Goal: Task Accomplishment & Management: Use online tool/utility

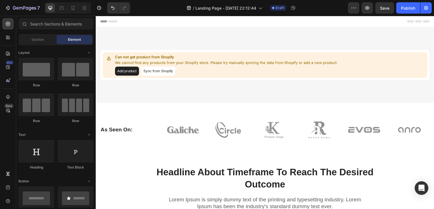
scroll to position [6, 0]
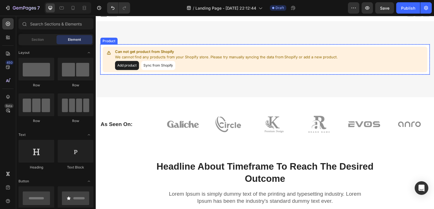
click at [173, 62] on button "Sync from Shopify" at bounding box center [158, 66] width 34 height 9
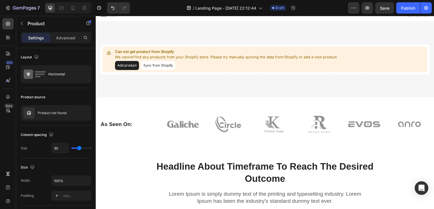
click at [160, 64] on button "Sync from Shopify" at bounding box center [158, 66] width 34 height 9
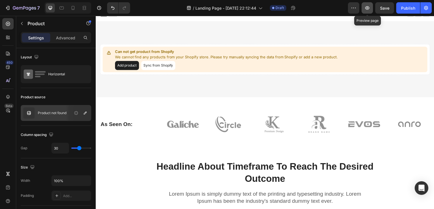
click at [365, 9] on icon "button" at bounding box center [367, 8] width 6 height 6
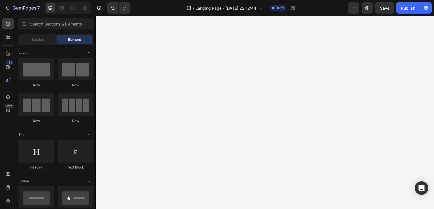
scroll to position [0, 0]
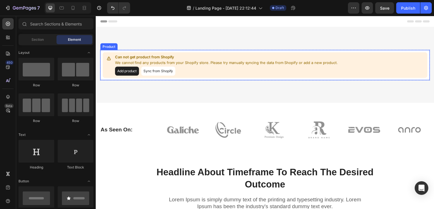
click at [136, 72] on button "Add product" at bounding box center [127, 71] width 24 height 9
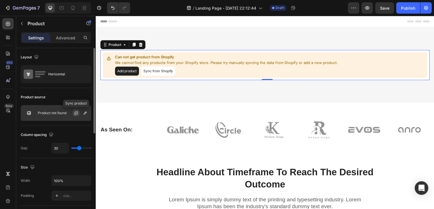
click at [76, 110] on button "button" at bounding box center [76, 113] width 7 height 7
click at [83, 113] on icon "button" at bounding box center [85, 113] width 5 height 5
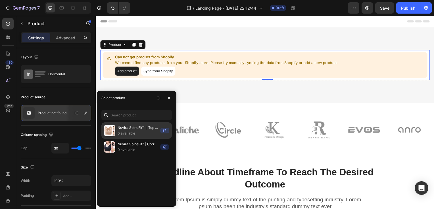
click at [127, 132] on p "0 available" at bounding box center [138, 134] width 40 height 6
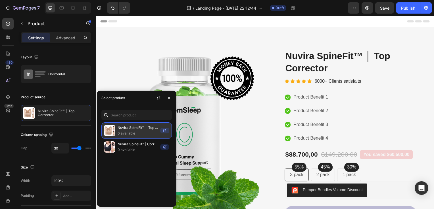
click at [133, 133] on p "0 available" at bounding box center [138, 134] width 40 height 6
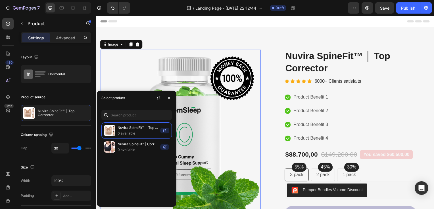
click at [206, 93] on img at bounding box center [181, 134] width 162 height 169
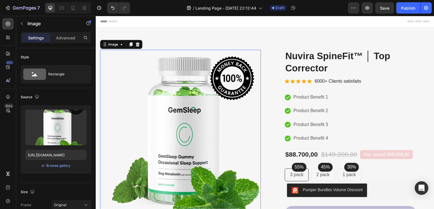
click at [208, 97] on img at bounding box center [181, 134] width 162 height 169
click at [168, 109] on img at bounding box center [181, 134] width 162 height 169
click at [165, 93] on img at bounding box center [181, 134] width 162 height 169
click at [70, 8] on icon at bounding box center [73, 8] width 6 height 6
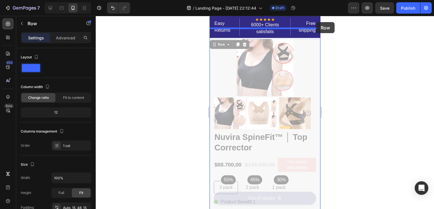
drag, startPoint x: 312, startPoint y: 38, endPoint x: 546, endPoint y: 73, distance: 237.1
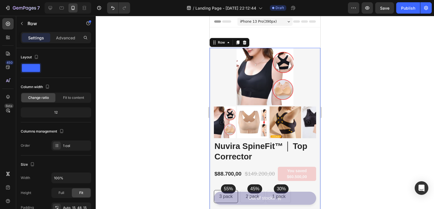
click at [337, 57] on div at bounding box center [265, 113] width 338 height 194
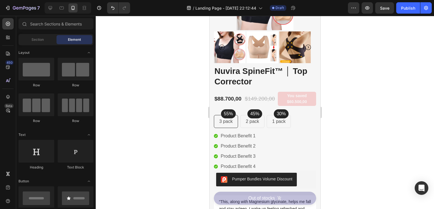
scroll to position [81, 0]
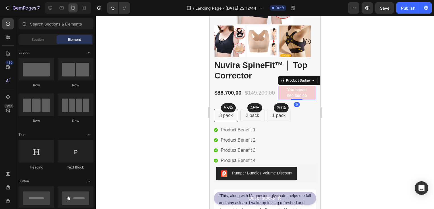
click at [299, 95] on pre "You saved $60.500,00" at bounding box center [296, 93] width 38 height 14
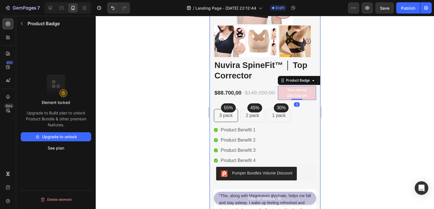
click at [344, 76] on div at bounding box center [265, 113] width 338 height 194
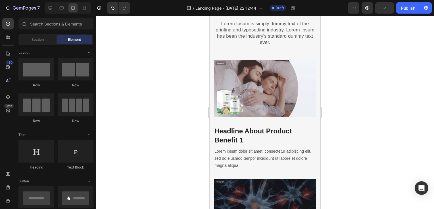
scroll to position [833, 0]
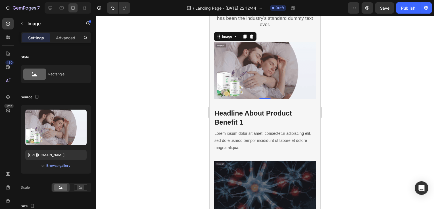
click at [251, 94] on img at bounding box center [264, 70] width 102 height 57
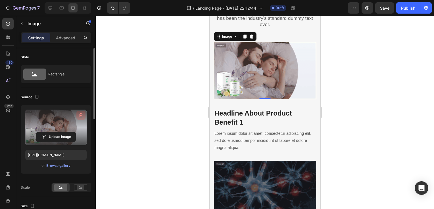
click at [81, 115] on icon "button" at bounding box center [81, 116] width 1 height 2
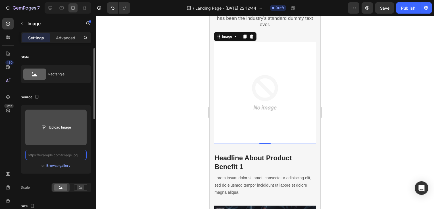
click at [62, 152] on input "text" at bounding box center [55, 155] width 61 height 10
paste input "[URL][DOMAIN_NAME]"
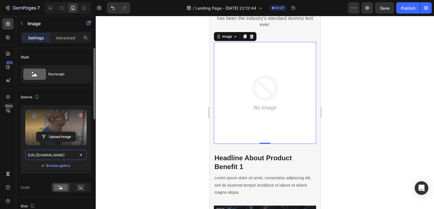
scroll to position [0, 292]
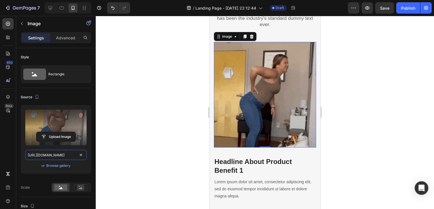
type input "[URL][DOMAIN_NAME]"
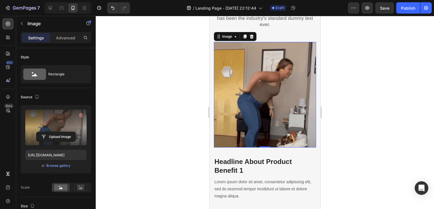
scroll to position [0, 0]
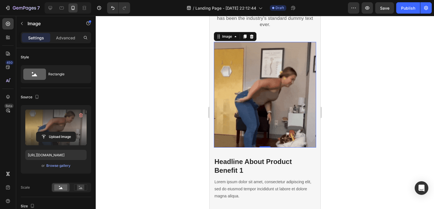
click at [107, 138] on div at bounding box center [265, 113] width 338 height 194
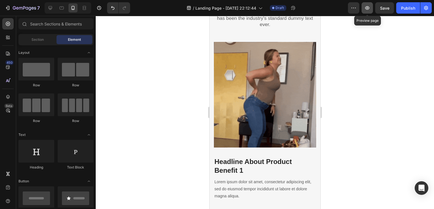
click at [366, 9] on icon "button" at bounding box center [367, 8] width 6 height 6
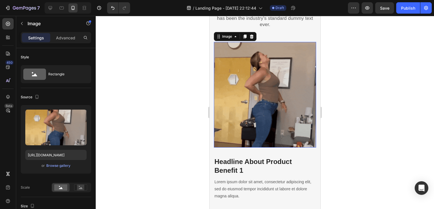
click at [240, 75] on img at bounding box center [264, 95] width 102 height 106
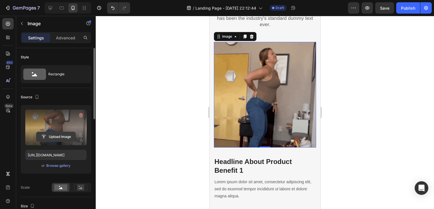
click at [67, 137] on input "file" at bounding box center [55, 137] width 39 height 10
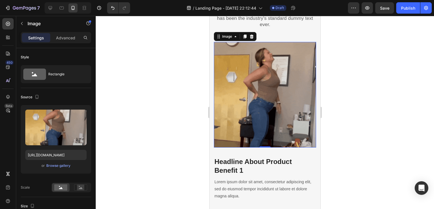
click at [288, 53] on img at bounding box center [264, 95] width 102 height 106
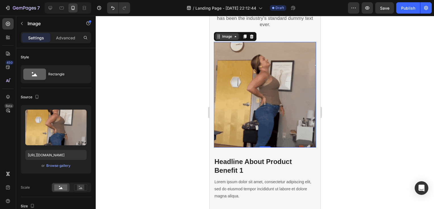
click at [237, 36] on icon at bounding box center [235, 36] width 5 height 5
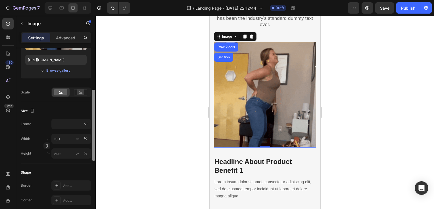
scroll to position [99, 0]
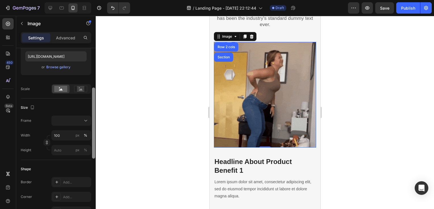
drag, startPoint x: 95, startPoint y: 104, endPoint x: 97, endPoint y: 144, distance: 39.8
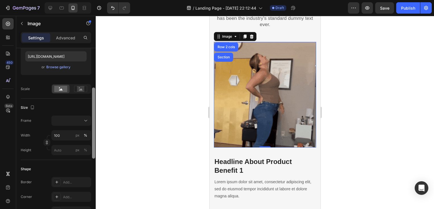
click at [97, 0] on div "7 / Landing Page - Sep 26, 22:12:44 Draft Preview Save Publish 450 Beta Section…" at bounding box center [217, 0] width 434 height 0
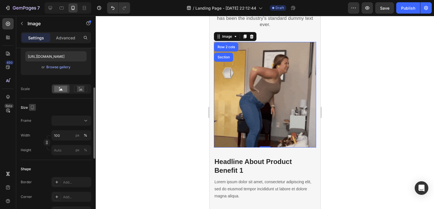
click at [32, 107] on icon "button" at bounding box center [33, 108] width 6 height 6
click at [34, 122] on button "button" at bounding box center [33, 126] width 9 height 9
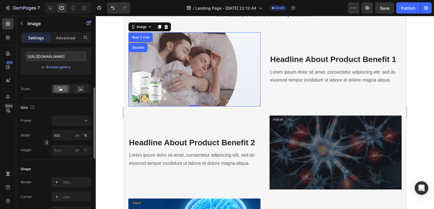
scroll to position [819, 0]
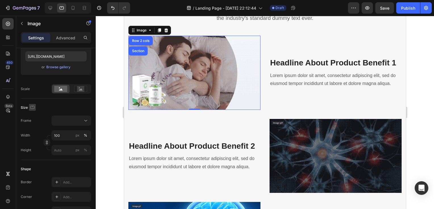
click at [32, 108] on icon "button" at bounding box center [33, 108] width 6 height 6
click at [33, 133] on button "button" at bounding box center [33, 137] width 9 height 9
type input "[URL][DOMAIN_NAME]"
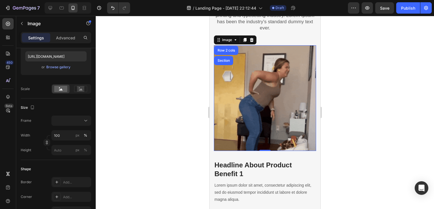
scroll to position [839, 0]
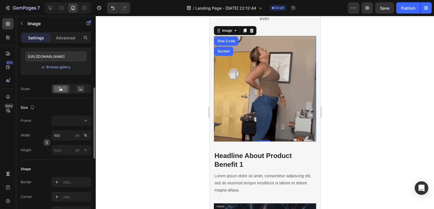
click at [47, 141] on icon "button" at bounding box center [47, 143] width 4 height 4
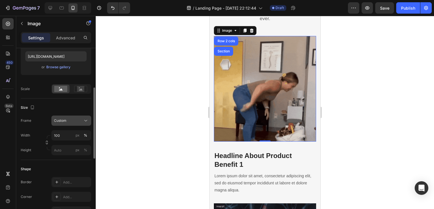
click at [79, 118] on div "Custom" at bounding box center [68, 120] width 28 height 5
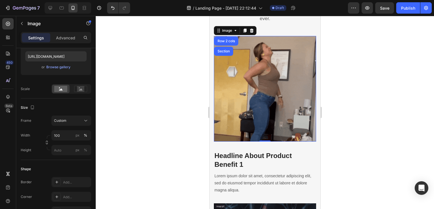
click at [120, 108] on div at bounding box center [265, 113] width 338 height 194
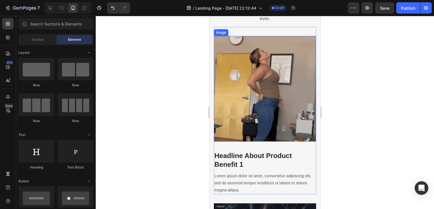
click at [220, 74] on img at bounding box center [264, 89] width 102 height 106
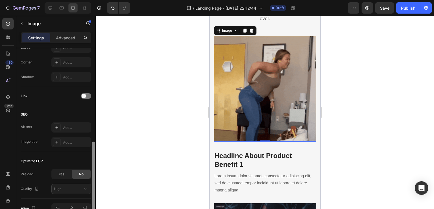
scroll to position [235, 0]
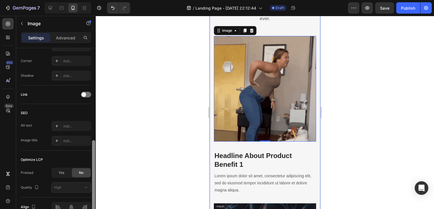
drag, startPoint x: 93, startPoint y: 78, endPoint x: 93, endPoint y: 173, distance: 94.5
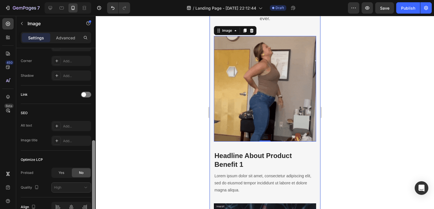
click at [93, 173] on div at bounding box center [93, 176] width 3 height 71
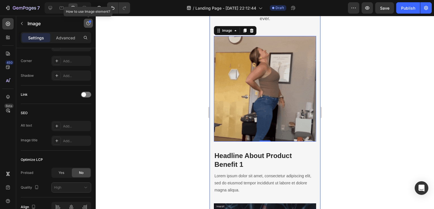
click at [86, 23] on icon "button" at bounding box center [88, 23] width 5 height 5
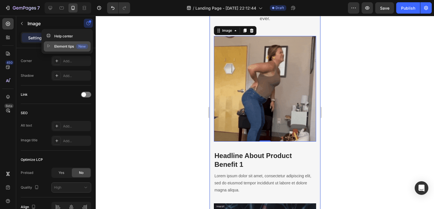
click at [81, 45] on div "New" at bounding box center [82, 46] width 12 height 5
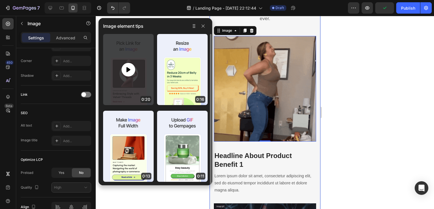
click at [132, 67] on div at bounding box center [128, 70] width 14 height 14
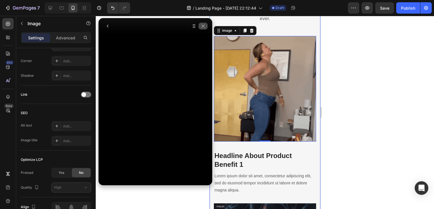
click at [202, 25] on icon "button" at bounding box center [203, 26] width 5 height 5
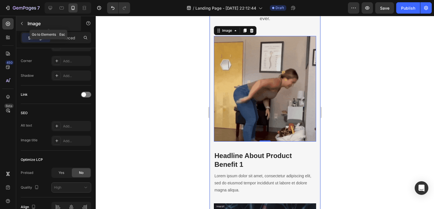
click at [18, 21] on button "button" at bounding box center [21, 23] width 9 height 9
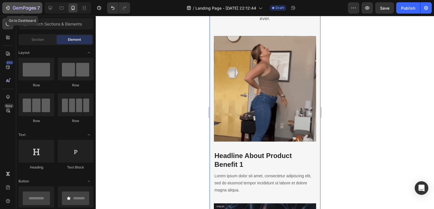
click at [13, 11] on icon "button" at bounding box center [24, 8] width 23 height 5
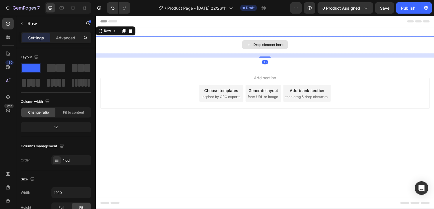
click at [171, 45] on div "Drop element here" at bounding box center [266, 45] width 341 height 17
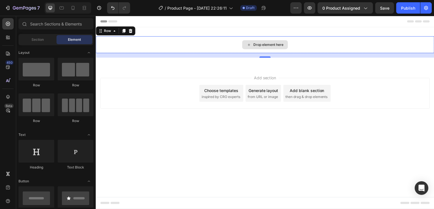
click at [246, 47] on div "Drop element here" at bounding box center [266, 45] width 46 height 9
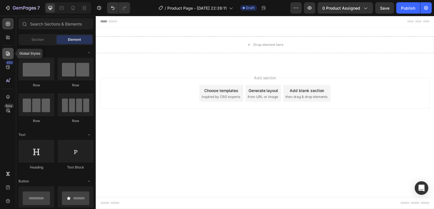
click at [12, 54] on div at bounding box center [7, 53] width 11 height 11
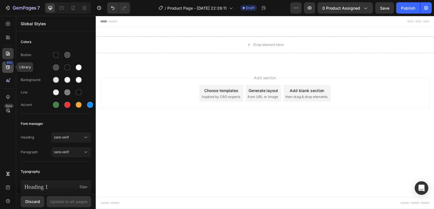
click at [10, 72] on div "450" at bounding box center [7, 67] width 11 height 11
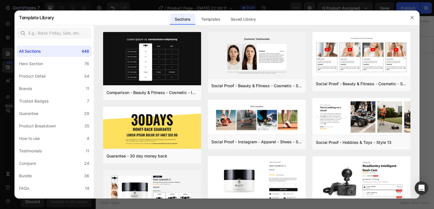
click at [406, 21] on div at bounding box center [411, 17] width 15 height 15
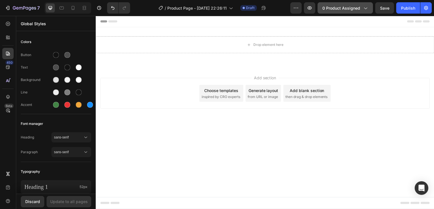
click at [358, 8] on span "0 product assigned" at bounding box center [341, 8] width 38 height 6
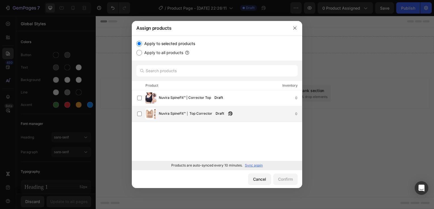
click at [190, 117] on span "Nuvira SpineFit™ │ Top Corrector" at bounding box center [185, 114] width 53 height 6
click at [282, 179] on div "Confirm" at bounding box center [285, 180] width 15 height 6
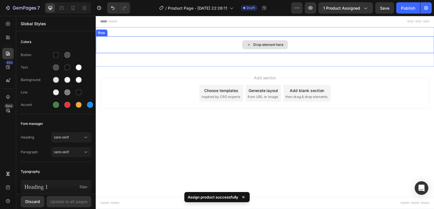
click at [248, 47] on icon at bounding box center [250, 45] width 5 height 5
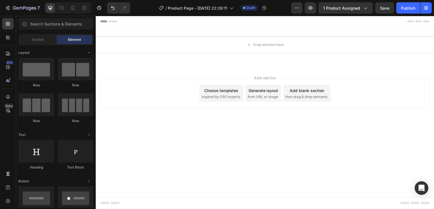
click at [114, 21] on span "Header" at bounding box center [112, 22] width 12 height 6
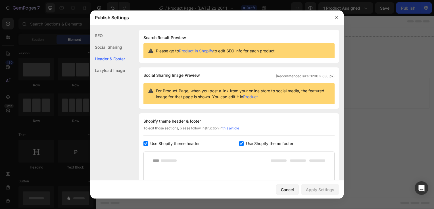
scroll to position [83, 0]
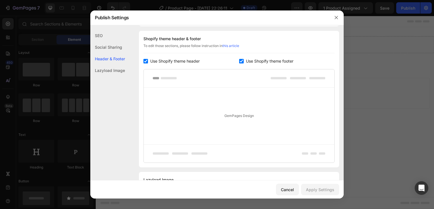
click at [160, 60] on span "Use Shopify theme header" at bounding box center [174, 61] width 49 height 7
checkbox input "false"
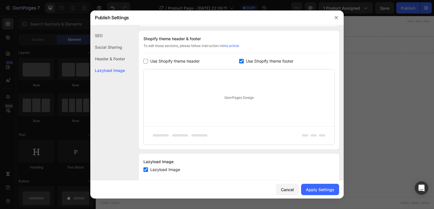
click at [254, 60] on span "Use Shopify theme footer" at bounding box center [269, 61] width 47 height 7
checkbox input "false"
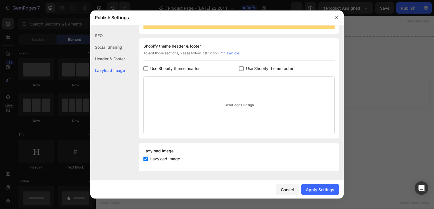
scroll to position [75, 0]
click at [320, 188] on div "Apply Settings" at bounding box center [320, 190] width 28 height 6
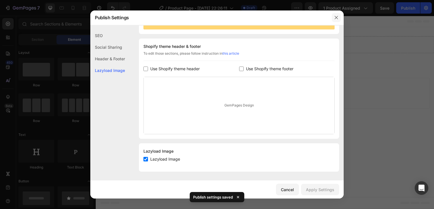
click at [336, 17] on icon "button" at bounding box center [335, 17] width 3 height 3
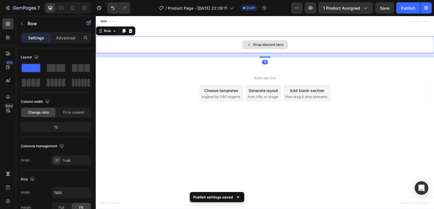
click at [318, 51] on div "Drop element here" at bounding box center [266, 45] width 341 height 17
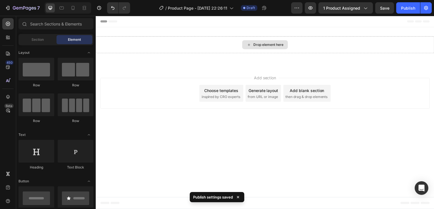
click at [275, 42] on div "Drop element here" at bounding box center [266, 45] width 46 height 9
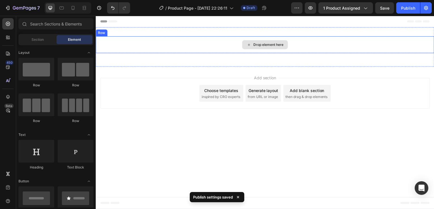
click at [266, 46] on div "Drop element here" at bounding box center [269, 45] width 30 height 5
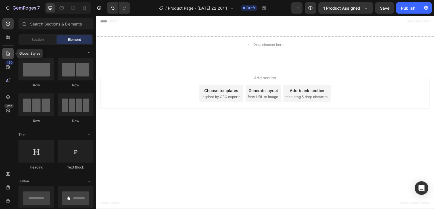
click at [12, 55] on div at bounding box center [7, 53] width 11 height 11
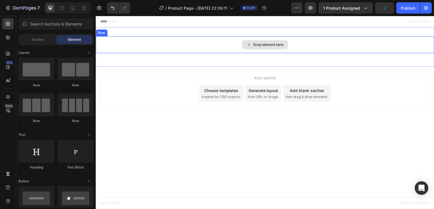
click at [265, 42] on div "Drop element here" at bounding box center [266, 45] width 46 height 9
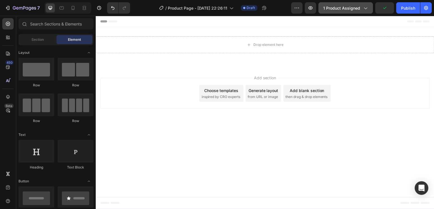
click at [341, 10] on span "1 product assigned" at bounding box center [341, 8] width 37 height 6
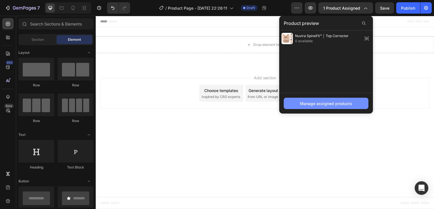
click at [328, 99] on button "Manage assigned products" at bounding box center [326, 103] width 85 height 11
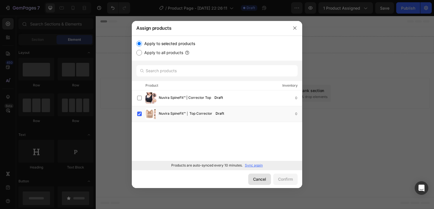
click at [257, 180] on div "Cancel" at bounding box center [259, 180] width 13 height 6
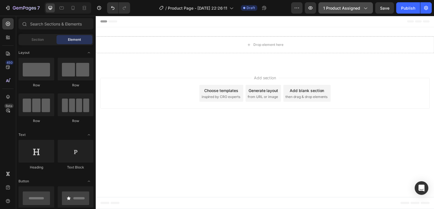
click at [338, 11] on button "1 product assigned" at bounding box center [345, 7] width 55 height 11
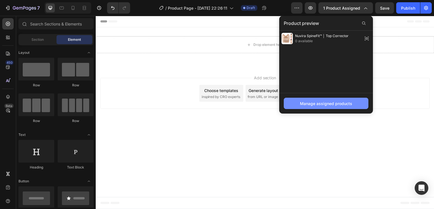
click at [314, 101] on div "Manage assigned products" at bounding box center [326, 104] width 52 height 6
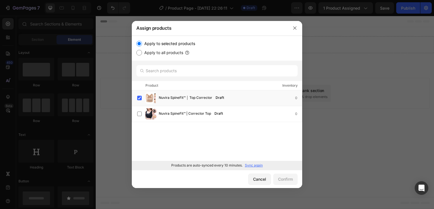
click at [254, 165] on p "Sync again" at bounding box center [254, 165] width 18 height 5
click at [295, 27] on icon "button" at bounding box center [294, 28] width 5 height 5
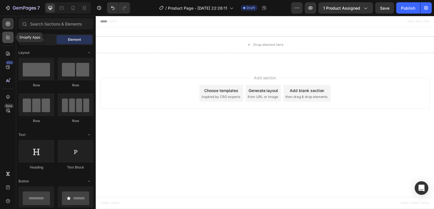
click at [7, 40] on icon at bounding box center [8, 38] width 6 height 6
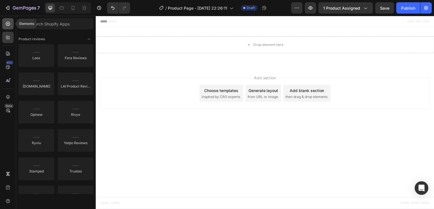
click at [8, 25] on icon at bounding box center [8, 24] width 6 height 6
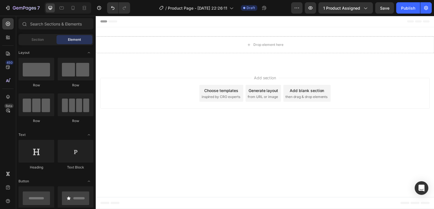
click at [43, 34] on div "Section Element" at bounding box center [55, 39] width 75 height 11
click at [42, 37] on span "Section" at bounding box center [38, 39] width 12 height 5
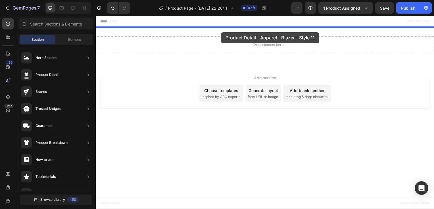
drag, startPoint x: 223, startPoint y: 112, endPoint x: 222, endPoint y: 32, distance: 80.3
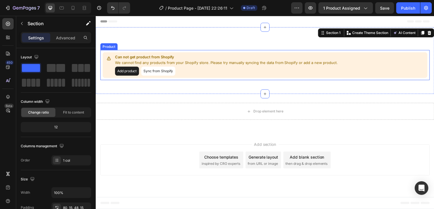
click at [164, 70] on button "Sync from Shopify" at bounding box center [158, 71] width 34 height 9
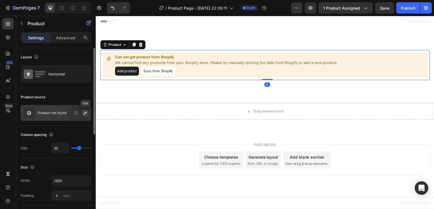
click at [87, 115] on icon "button" at bounding box center [85, 113] width 5 height 5
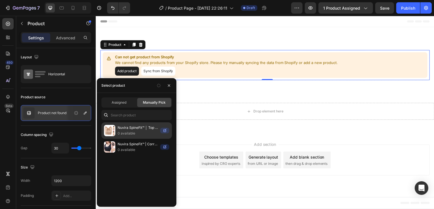
click at [114, 130] on img at bounding box center [109, 130] width 11 height 11
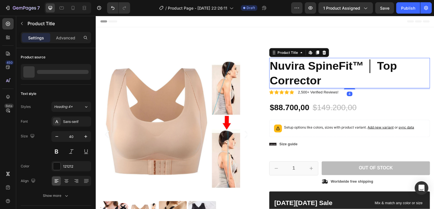
click at [299, 62] on h1 "Nuvira SpineFit™ │ Top Corrector" at bounding box center [351, 73] width 162 height 31
click at [353, 35] on div "Product Images Material Shipping Care instruction Accordion Icon Icon Icon Icon…" at bounding box center [266, 171] width 341 height 286
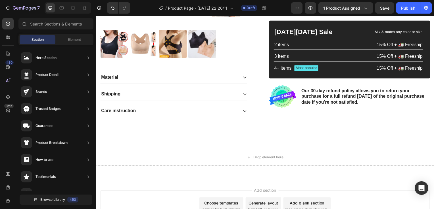
scroll to position [208, 0]
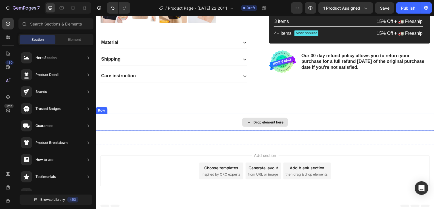
click at [272, 121] on div "Drop element here" at bounding box center [269, 123] width 30 height 5
click at [270, 121] on div "Drop element here" at bounding box center [269, 123] width 30 height 5
click at [297, 117] on div "Drop element here" at bounding box center [266, 123] width 341 height 17
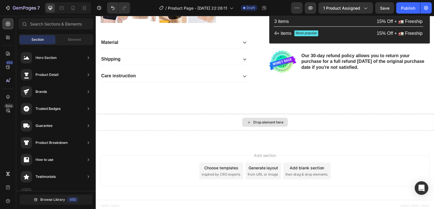
click at [259, 121] on div "Drop element here" at bounding box center [269, 123] width 30 height 5
click at [61, 22] on input "text" at bounding box center [55, 23] width 75 height 11
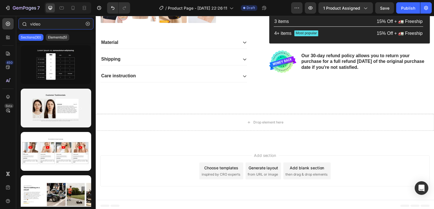
type input "video"
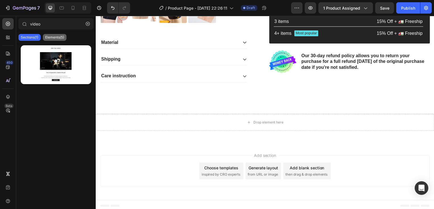
click at [58, 36] on p "Elements(5)" at bounding box center [54, 37] width 19 height 5
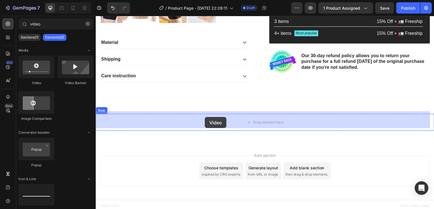
drag, startPoint x: 135, startPoint y: 90, endPoint x: 206, endPoint y: 118, distance: 76.2
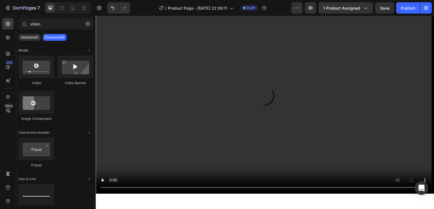
scroll to position [314, 0]
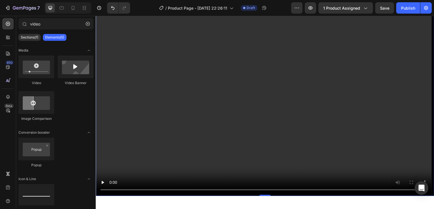
click at [347, 138] on video at bounding box center [266, 102] width 341 height 192
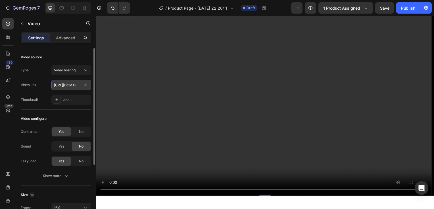
click at [67, 85] on input "[URL][DOMAIN_NAME]" at bounding box center [71, 85] width 40 height 10
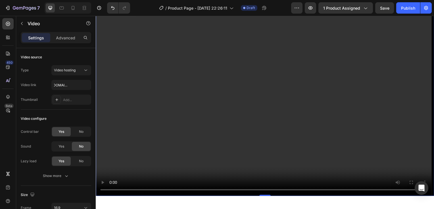
scroll to position [0, 0]
click at [388, 92] on video at bounding box center [266, 102] width 341 height 192
click at [112, 3] on button "Undo/Redo" at bounding box center [112, 7] width 11 height 11
type input "[URL][DOMAIN_NAME]"
click at [112, 3] on button "Undo/Redo" at bounding box center [112, 7] width 11 height 11
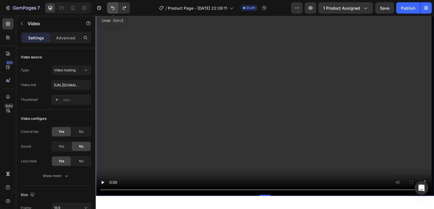
scroll to position [208, 0]
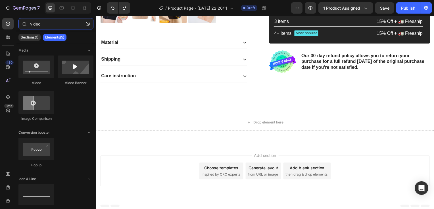
drag, startPoint x: 70, startPoint y: 29, endPoint x: -1, endPoint y: 30, distance: 71.0
click at [0, 0] on html "7 / Product Page - [DATE] 22:26:11 Draft Preview 1 product assigned Save Publis…" at bounding box center [217, 0] width 434 height 0
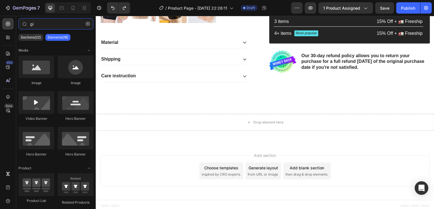
type input "g"
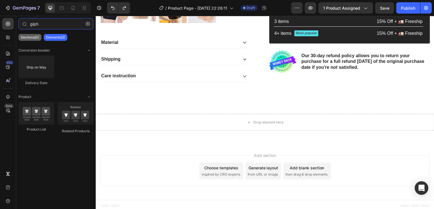
type input "giph"
click at [33, 37] on p "Sections(0)" at bounding box center [30, 37] width 18 height 5
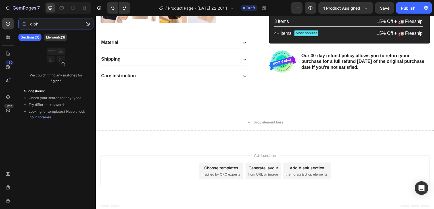
drag, startPoint x: 56, startPoint y: 21, endPoint x: 0, endPoint y: 23, distance: 56.2
click at [0, 0] on html "7 / Product Page - [DATE] 22:26:11 Draft Preview 1 product assigned Save Publis…" at bounding box center [217, 0] width 434 height 0
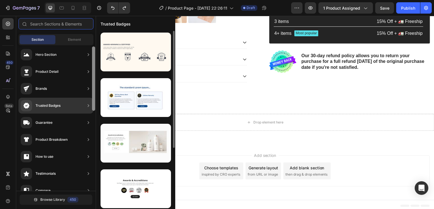
scroll to position [0, 0]
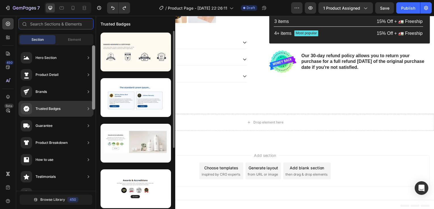
drag, startPoint x: 95, startPoint y: 90, endPoint x: 97, endPoint y: 51, distance: 38.7
click at [96, 51] on div "450 Beta Sections(30) Elements(84) Section Element Hero Section Product Detail …" at bounding box center [48, 113] width 96 height 194
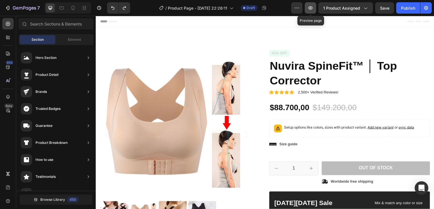
click at [313, 5] on icon "button" at bounding box center [310, 8] width 6 height 6
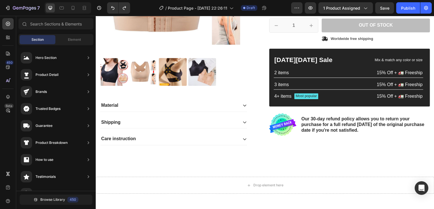
scroll to position [208, 0]
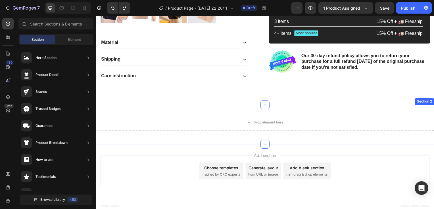
click at [253, 115] on div "Drop element here" at bounding box center [266, 123] width 341 height 17
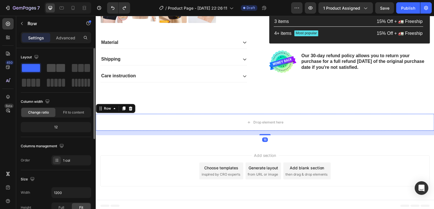
click at [49, 65] on span at bounding box center [51, 68] width 9 height 8
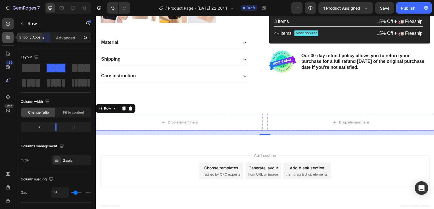
click at [5, 35] on div at bounding box center [7, 37] width 11 height 11
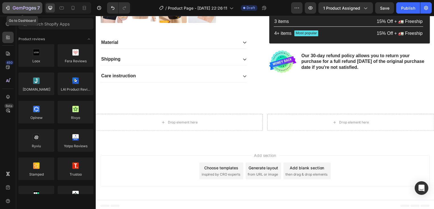
click at [7, 11] on div "7" at bounding box center [22, 8] width 35 height 7
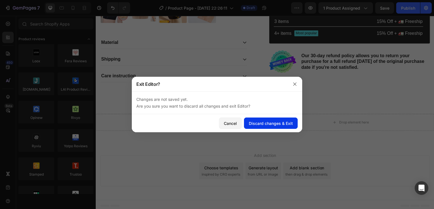
click at [282, 124] on div "Discard changes & Exit" at bounding box center [271, 124] width 44 height 6
